Goal: Task Accomplishment & Management: Complete application form

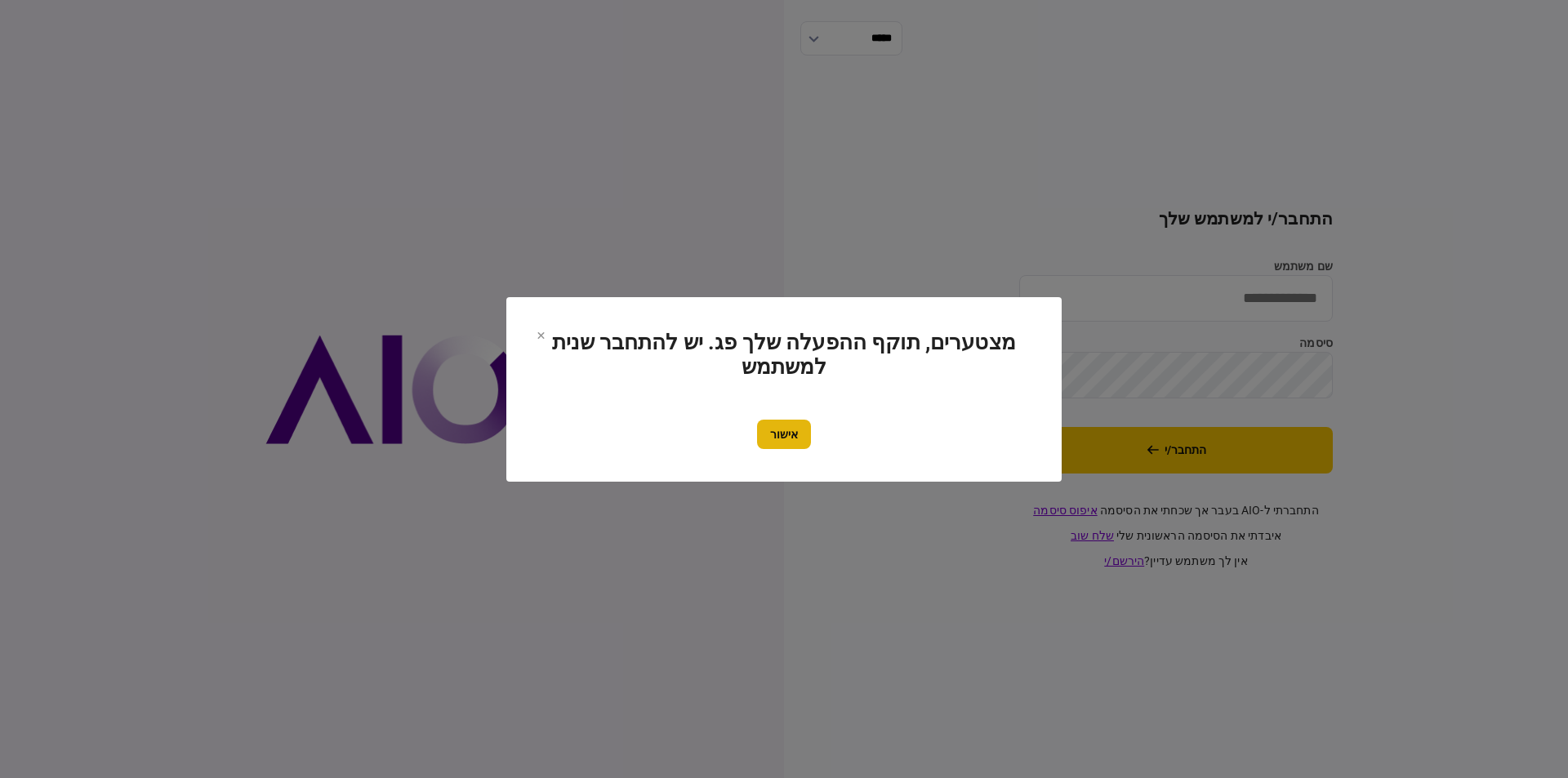
type input "**********"
click at [779, 437] on button "אישור" at bounding box center [784, 434] width 54 height 30
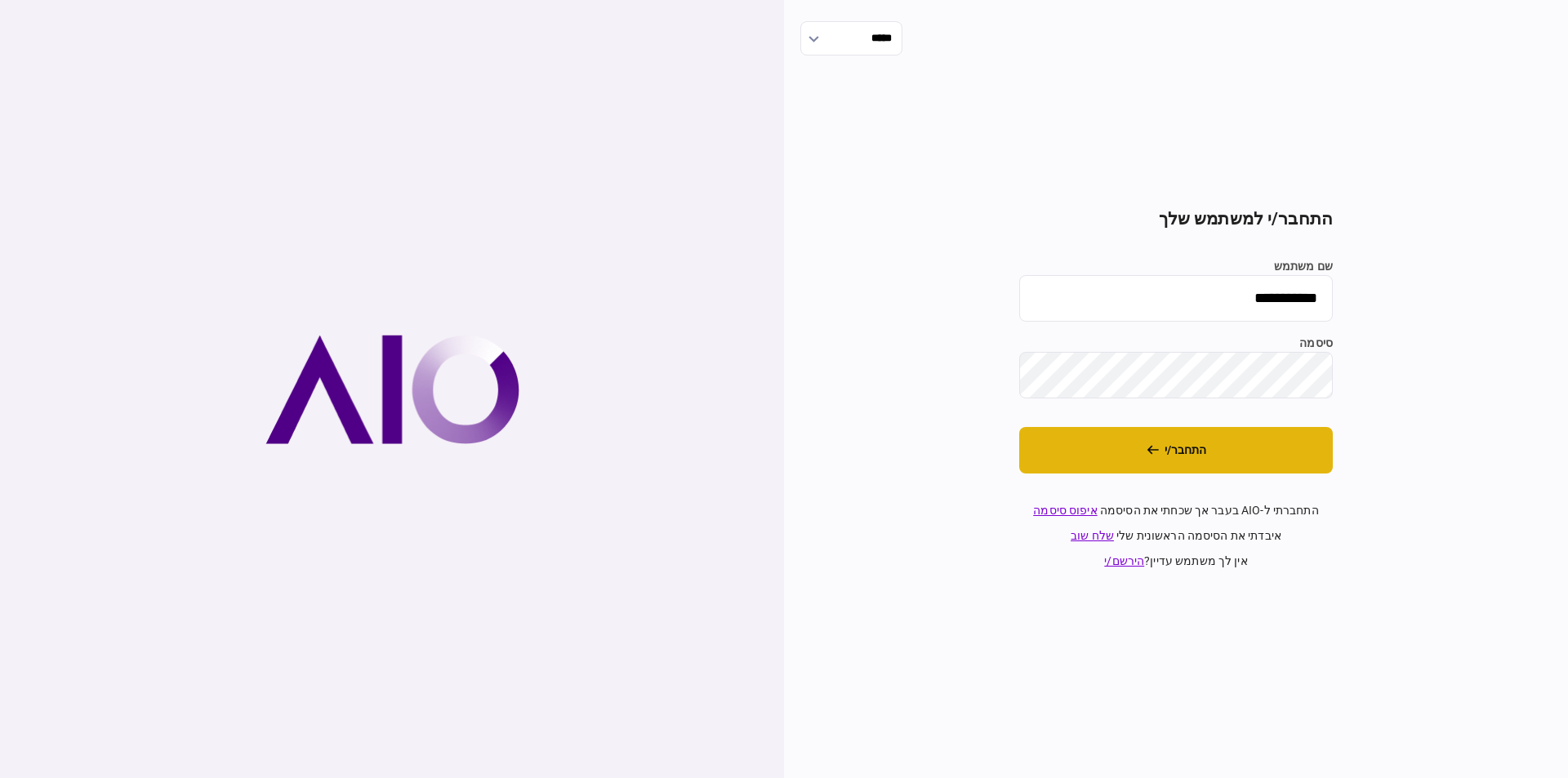
click at [1182, 443] on button "התחבר/י" at bounding box center [1176, 450] width 314 height 46
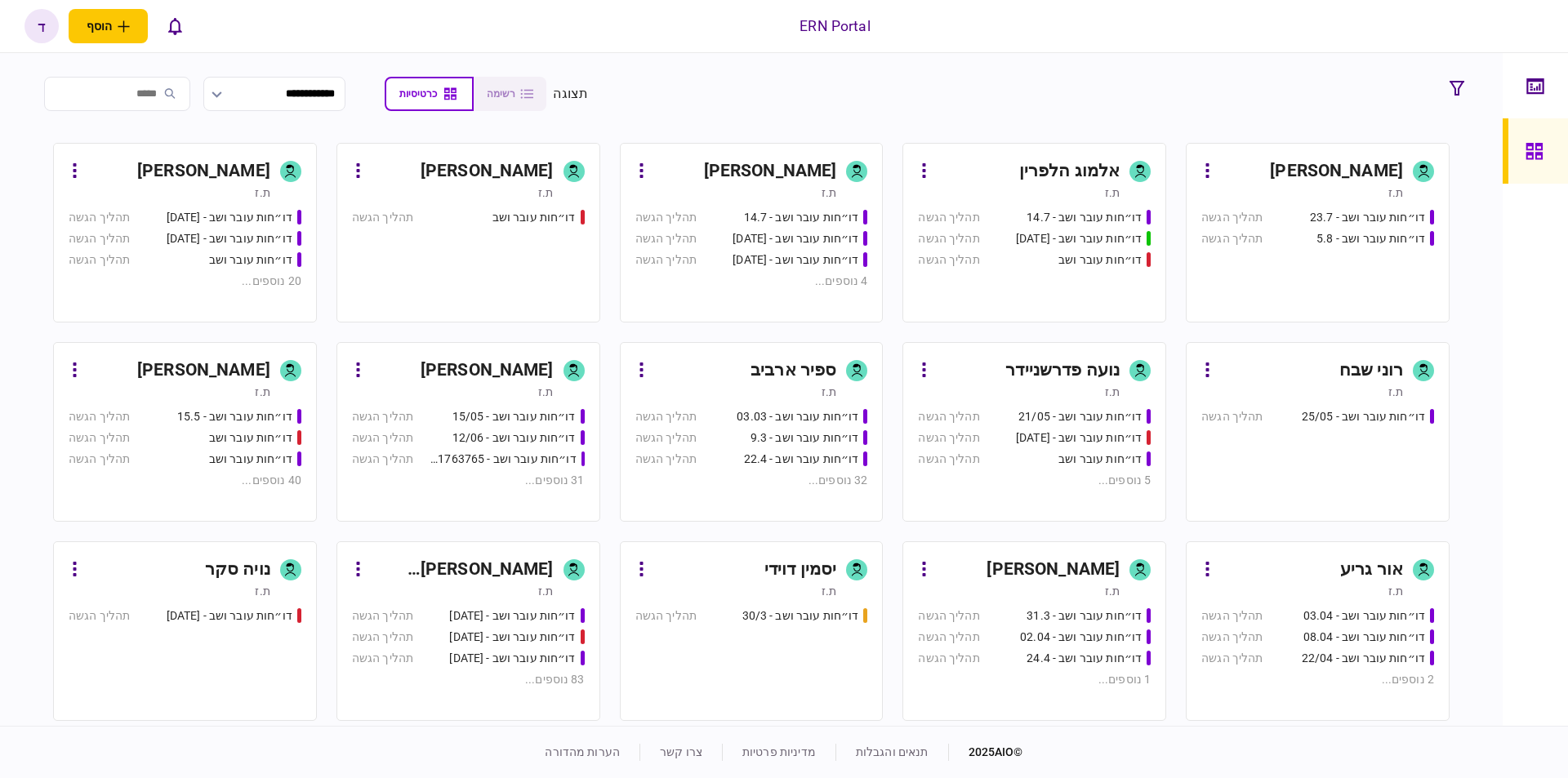
click at [181, 237] on div "דו״חות עובר ושב - [DATE]" at bounding box center [229, 239] width 126 height 17
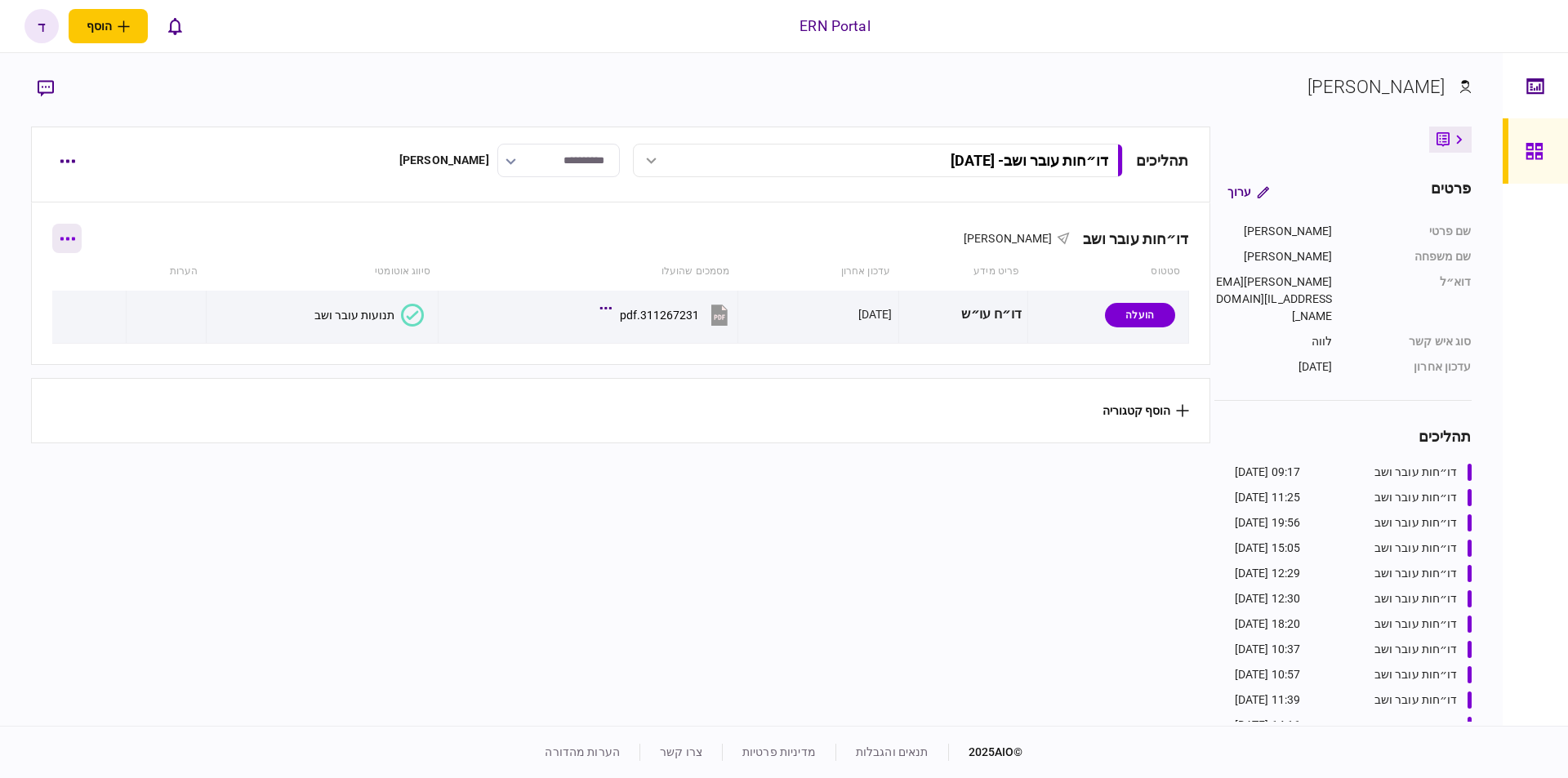
click at [75, 238] on icon "button" at bounding box center [67, 239] width 15 height 4
click at [112, 223] on div at bounding box center [784, 389] width 1568 height 778
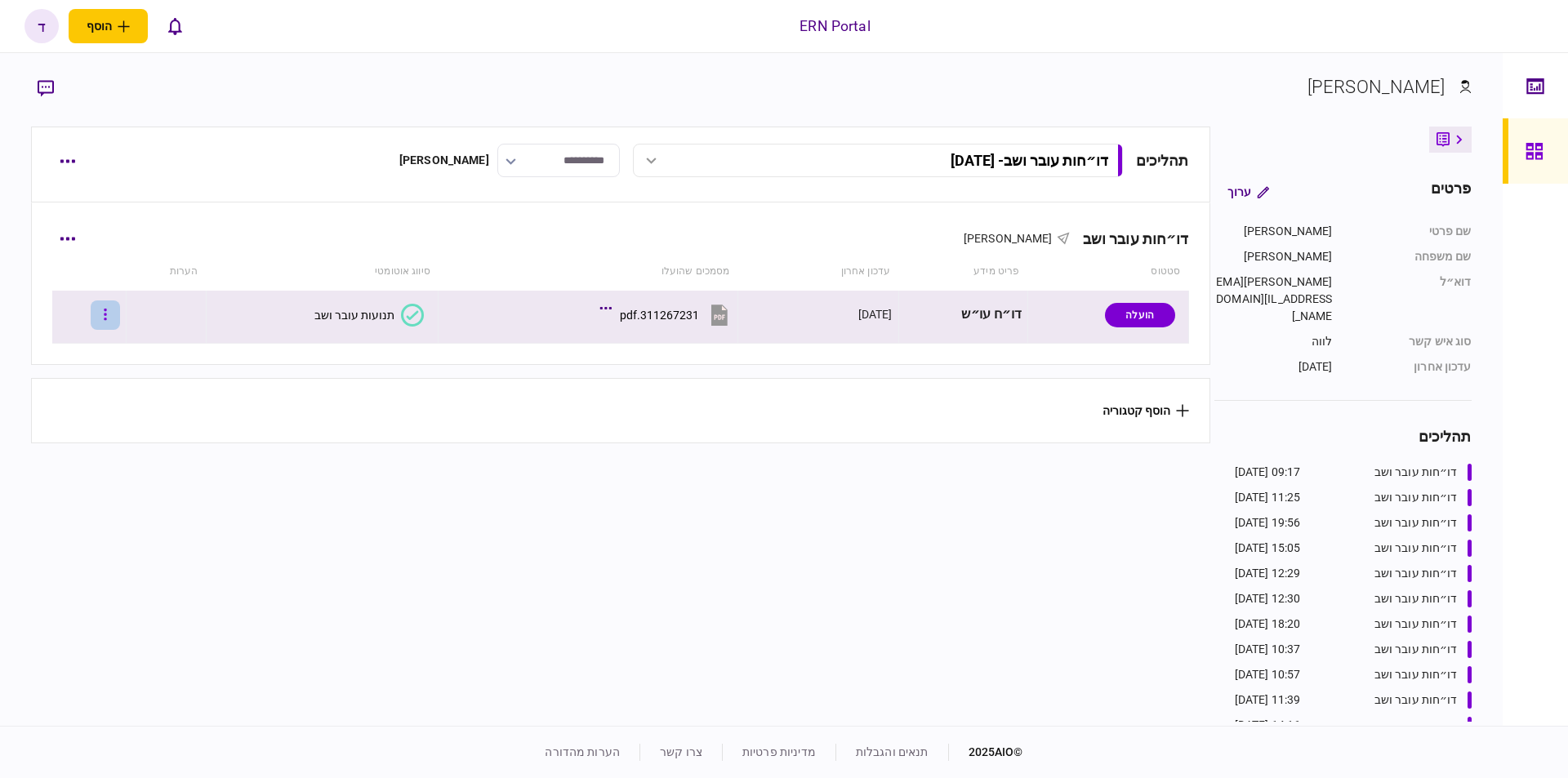
click at [111, 308] on button "button" at bounding box center [105, 314] width 30 height 30
click at [214, 488] on div at bounding box center [784, 389] width 1568 height 778
click at [112, 318] on button "button" at bounding box center [105, 314] width 30 height 30
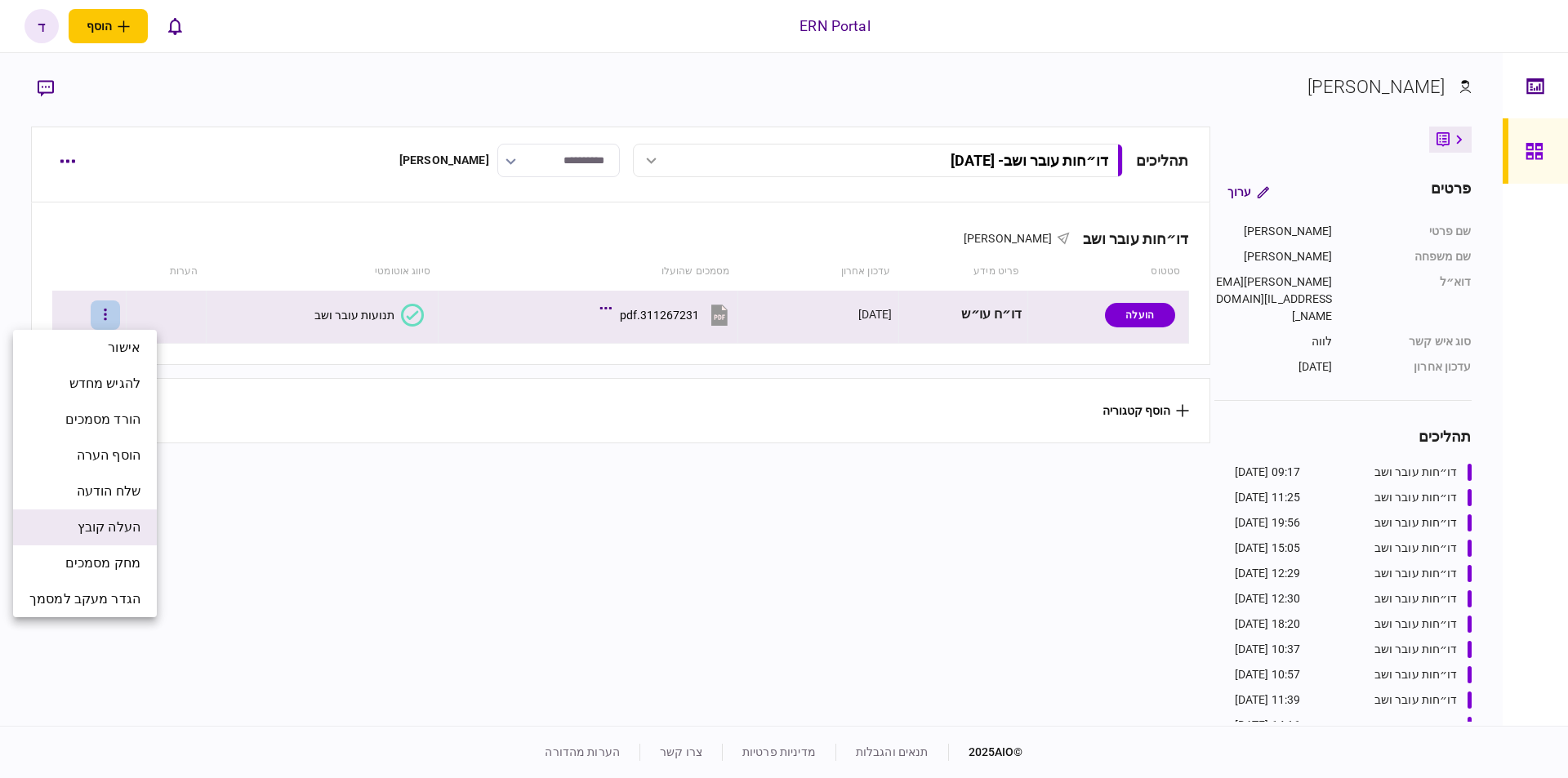
click at [88, 534] on span "העלה קובץ" at bounding box center [109, 527] width 63 height 19
